Goal: Task Accomplishment & Management: Complete application form

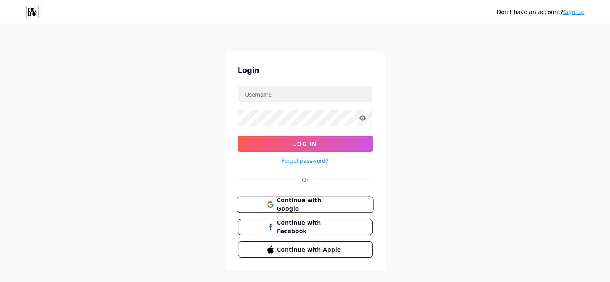
click at [300, 202] on span "Continue with Google" at bounding box center [309, 204] width 67 height 17
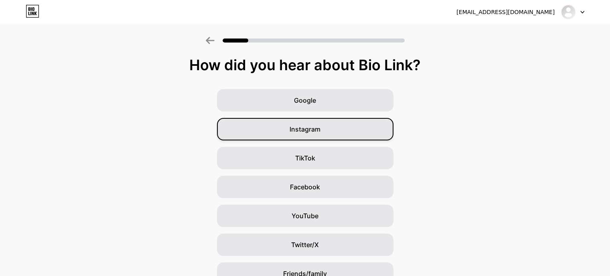
click at [337, 124] on div "Instagram" at bounding box center [305, 129] width 177 height 22
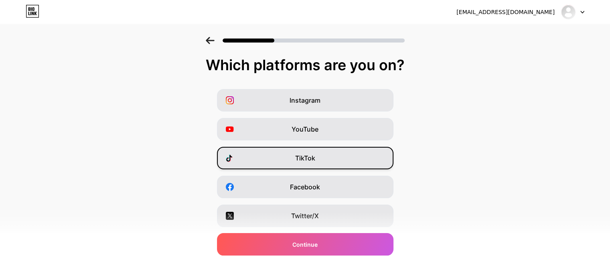
click at [340, 159] on div "TikTok" at bounding box center [305, 158] width 177 height 22
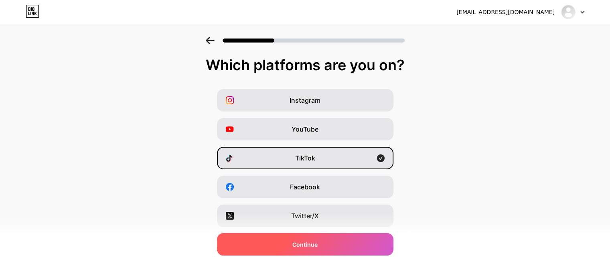
click at [347, 245] on div "Continue" at bounding box center [305, 244] width 177 height 22
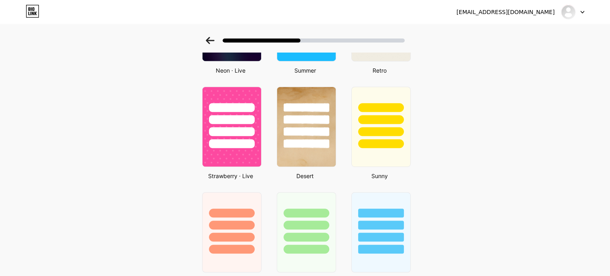
scroll to position [428, 0]
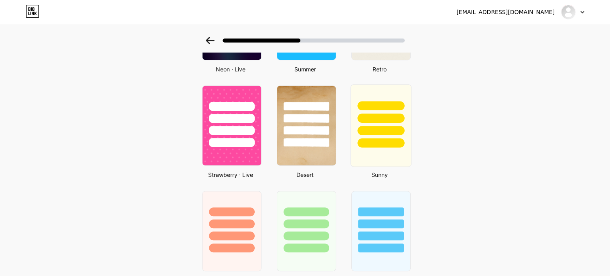
click at [390, 126] on div at bounding box center [381, 130] width 47 height 9
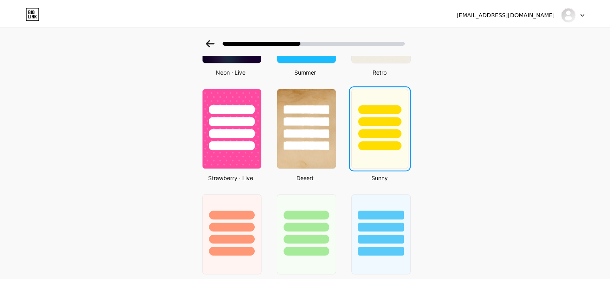
scroll to position [0, 0]
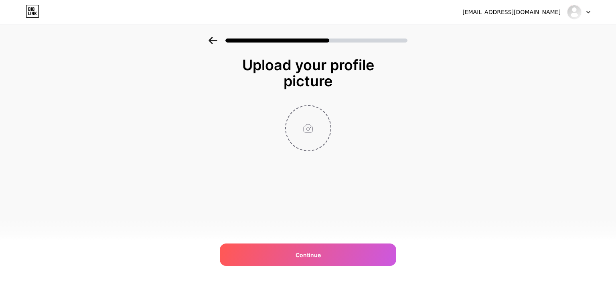
click at [305, 132] on input "file" at bounding box center [308, 128] width 45 height 45
type input "C:\fakepath\de3eb6041e0fd9a3074de90322a5e235~tplv-tiktokx-cropcenter_1080_1080.…"
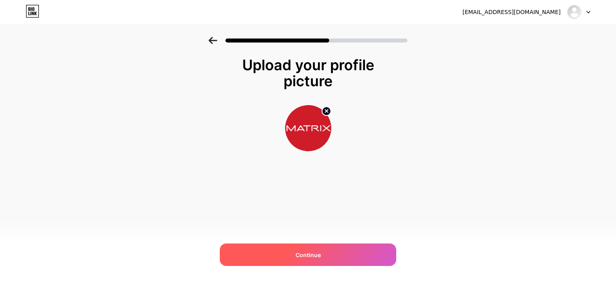
click at [334, 257] on div "Continue" at bounding box center [308, 255] width 177 height 22
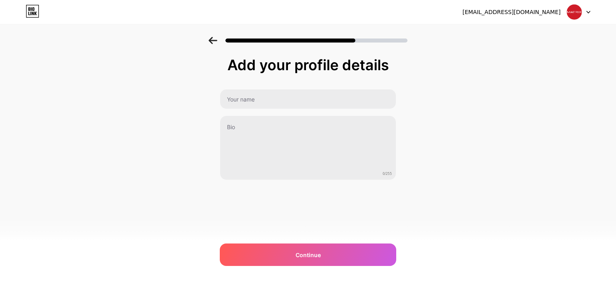
click at [293, 72] on div "Add your profile details" at bounding box center [308, 65] width 169 height 16
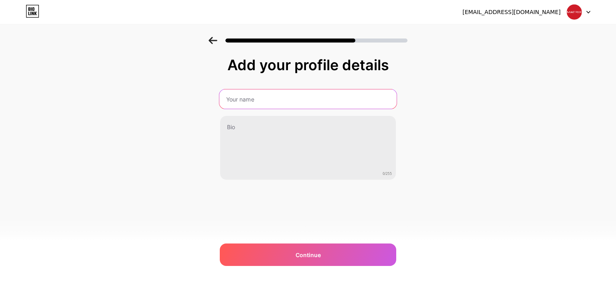
click at [267, 101] on input "text" at bounding box center [308, 98] width 177 height 19
type input "Matrix"
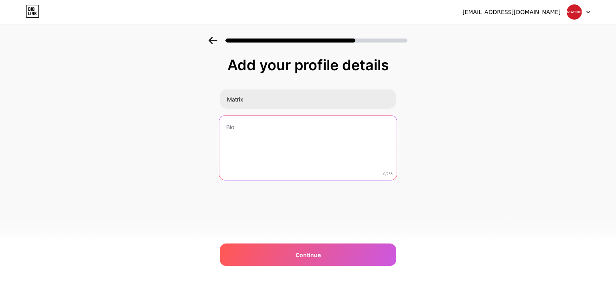
click at [258, 125] on textarea at bounding box center [308, 148] width 177 height 65
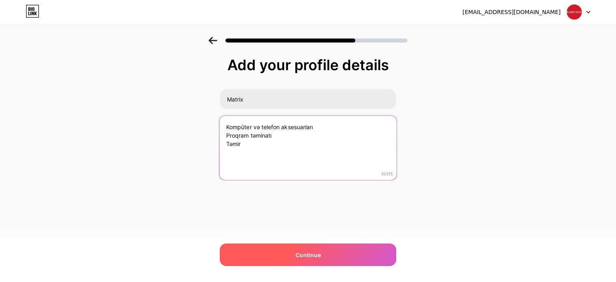
type textarea "Kompüter və telefon aksesuarları Proqram təminatı Təmir"
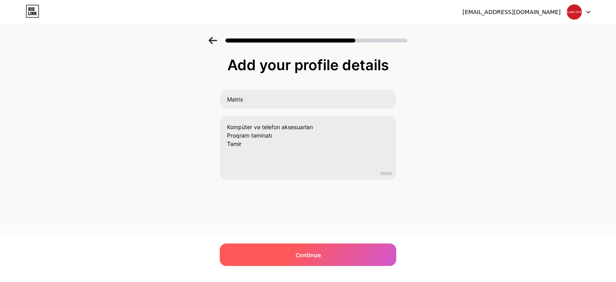
click at [303, 261] on div "Continue" at bounding box center [308, 255] width 177 height 22
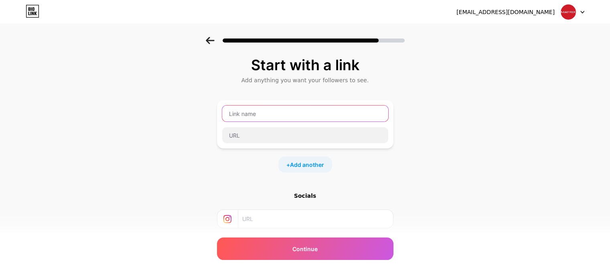
click at [283, 118] on input "text" at bounding box center [305, 114] width 166 height 16
type input "Matrix"
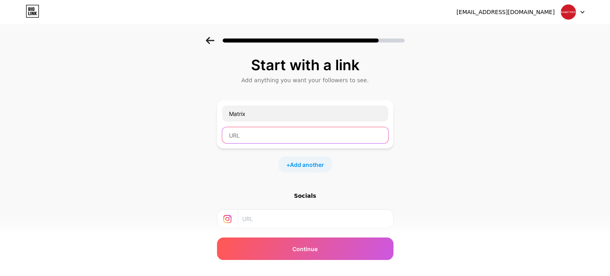
click at [278, 129] on input "text" at bounding box center [305, 135] width 166 height 16
type input "matrix_telecom"
click at [291, 222] on input "text" at bounding box center [315, 219] width 146 height 18
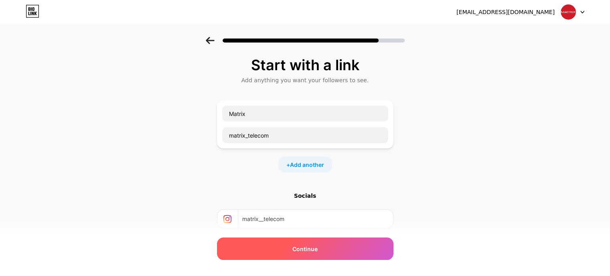
type input "matrix__telecom"
click at [318, 248] on span "Continue" at bounding box center [305, 249] width 25 height 8
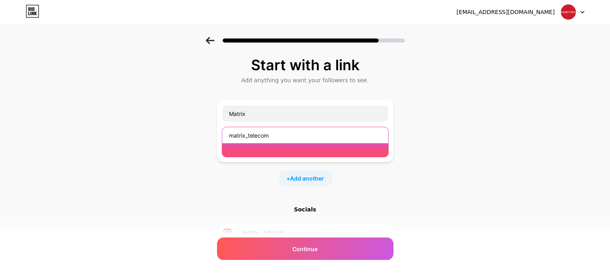
click at [252, 136] on input "matrix_telecom" at bounding box center [305, 135] width 166 height 16
click at [297, 130] on input "matrix_telecom" at bounding box center [305, 135] width 166 height 16
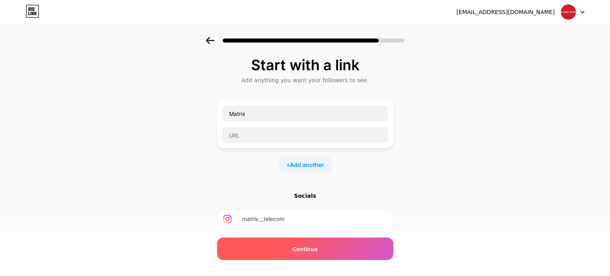
click at [318, 247] on span "Continue" at bounding box center [305, 249] width 25 height 8
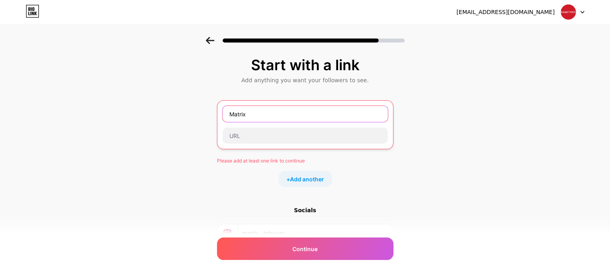
click at [305, 115] on input "Matrix" at bounding box center [305, 114] width 165 height 16
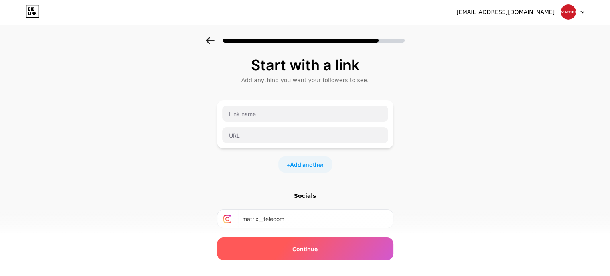
click at [327, 253] on div "Continue" at bounding box center [305, 249] width 177 height 22
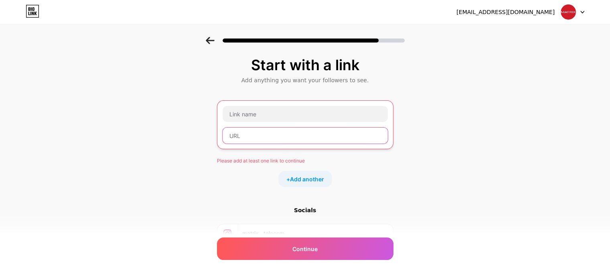
click at [256, 134] on input "text" at bounding box center [305, 136] width 165 height 16
paste input "https://www.tiktok.com/@matrix_telecom"
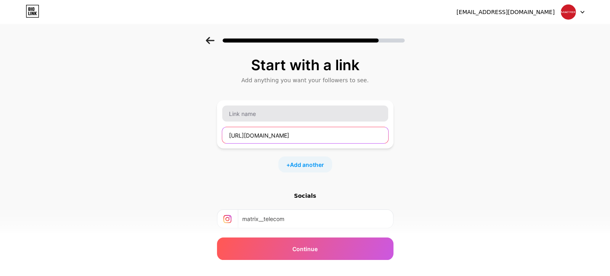
type input "https://www.tiktok.com/@matrix_telecom"
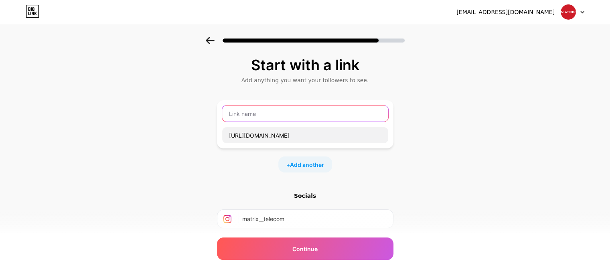
click at [271, 117] on input "text" at bounding box center [305, 114] width 166 height 16
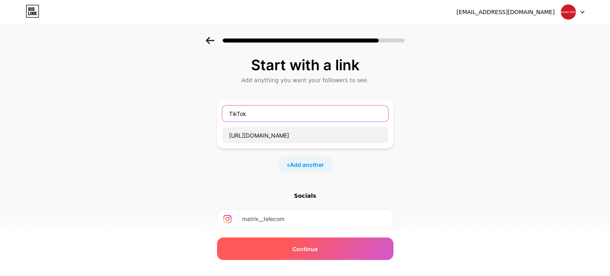
type input "TikTok"
click at [278, 252] on div "Continue" at bounding box center [305, 249] width 177 height 22
click at [317, 247] on span "Continue" at bounding box center [305, 249] width 25 height 8
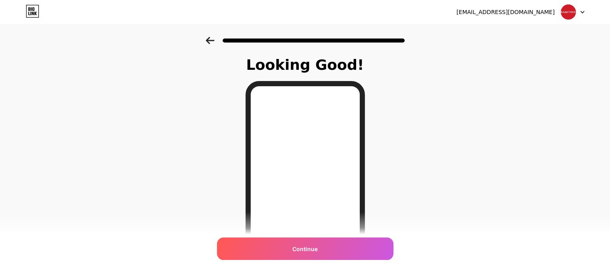
click at [317, 247] on span "Continue" at bounding box center [305, 249] width 25 height 8
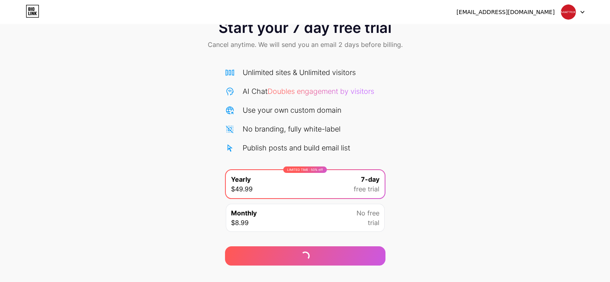
scroll to position [40, 0]
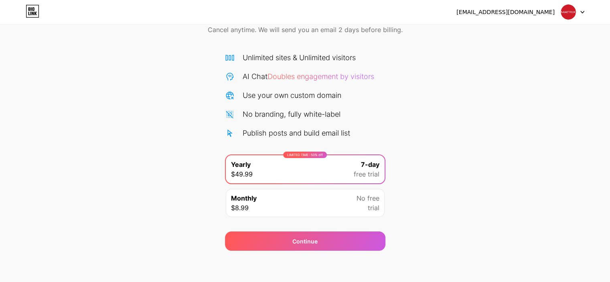
click at [568, 12] on img at bounding box center [568, 11] width 15 height 15
click at [35, 11] on icon at bounding box center [33, 11] width 14 height 13
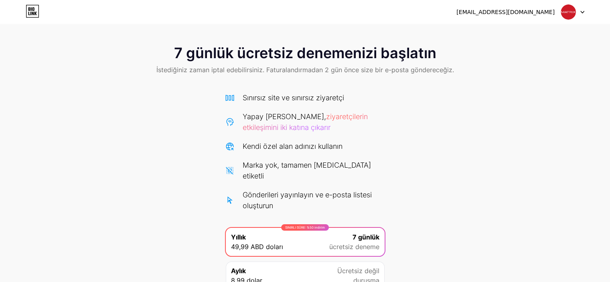
click at [574, 10] on img at bounding box center [568, 11] width 15 height 15
click at [582, 11] on icon at bounding box center [583, 12] width 4 height 3
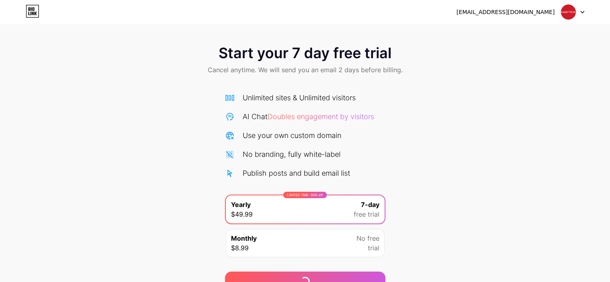
click at [318, 63] on div "Start your 7 day free trial Cancel anytime. We will send you an email 2 days be…" at bounding box center [305, 60] width 610 height 47
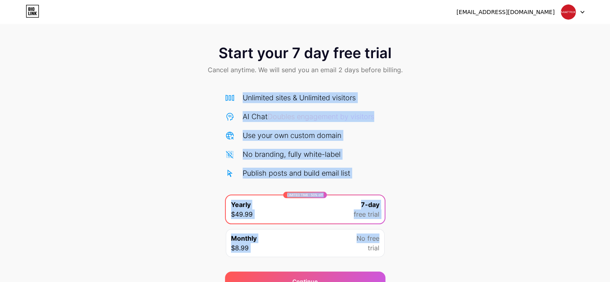
drag, startPoint x: 504, startPoint y: 131, endPoint x: 498, endPoint y: 234, distance: 103.3
click at [498, 234] on div "Start your 7 day free trial Cancel anytime. We will send you an email 2 days be…" at bounding box center [305, 164] width 610 height 254
click at [27, 9] on icon at bounding box center [33, 11] width 14 height 13
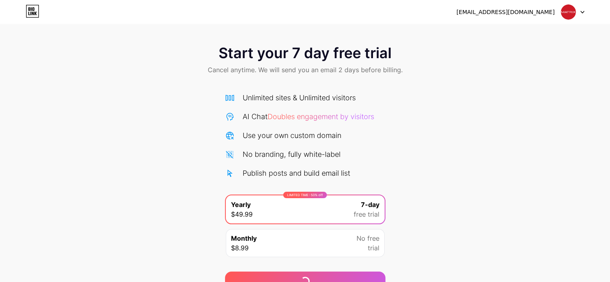
click at [27, 9] on icon at bounding box center [33, 11] width 14 height 13
click at [585, 11] on div "[EMAIL_ADDRESS][DOMAIN_NAME] Logout" at bounding box center [305, 12] width 610 height 14
click at [579, 13] on div at bounding box center [572, 12] width 23 height 14
click at [518, 37] on li "Logout" at bounding box center [535, 33] width 100 height 22
